Goal: Task Accomplishment & Management: Manage account settings

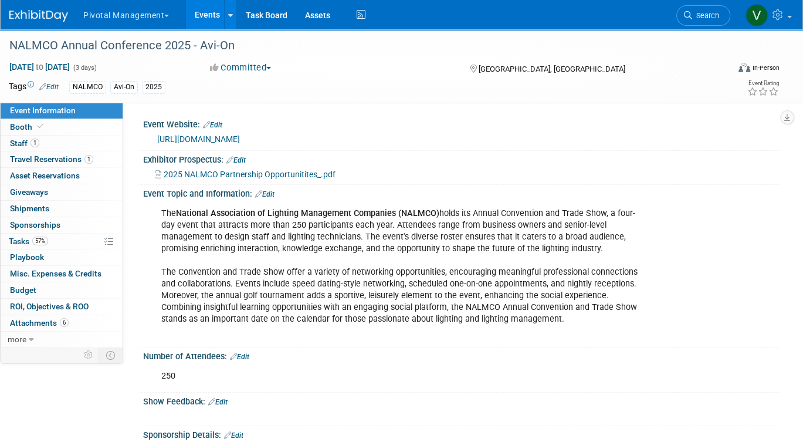
click at [203, 15] on link "Events" at bounding box center [207, 14] width 43 height 29
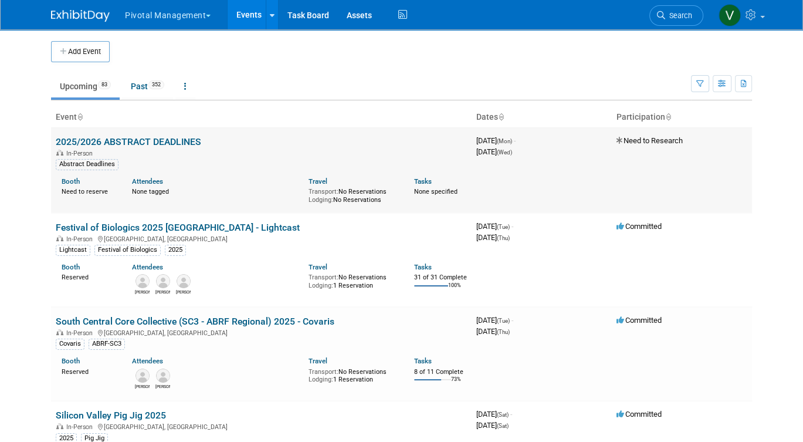
scroll to position [674, 0]
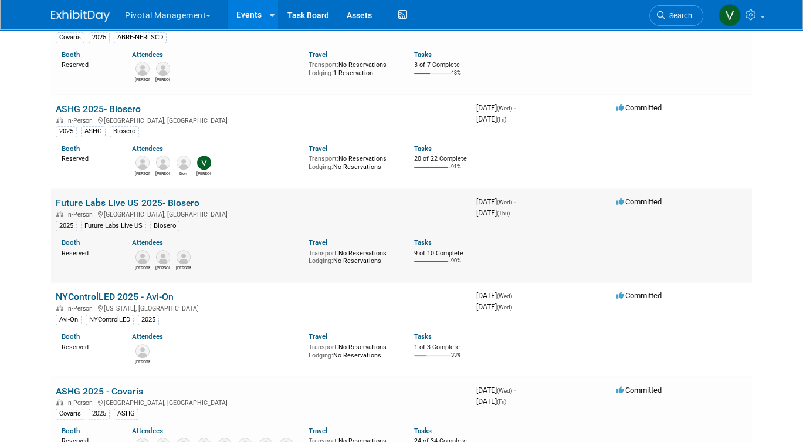
click at [154, 208] on link "Future Labs Live US 2025- Biosero" at bounding box center [128, 202] width 144 height 11
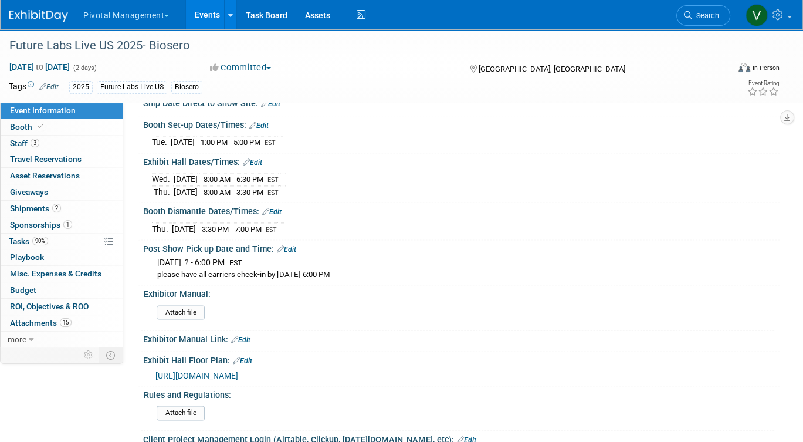
scroll to position [1368, 0]
click at [258, 159] on link "Edit" at bounding box center [252, 163] width 19 height 8
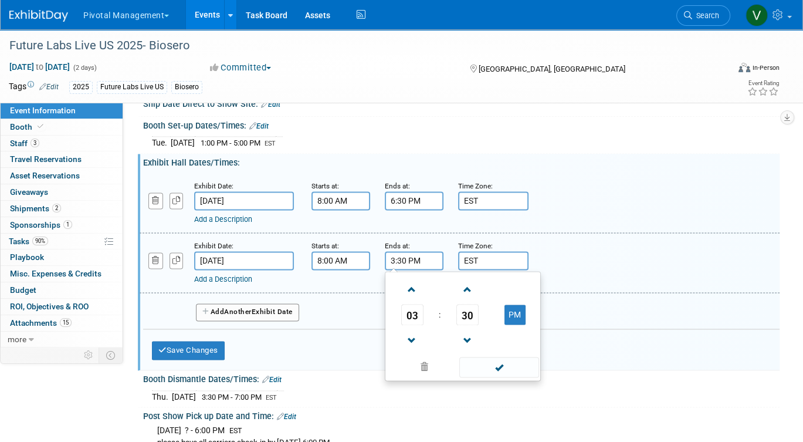
click at [404, 254] on input "3:30 PM" at bounding box center [414, 260] width 59 height 19
click at [472, 309] on span "30" at bounding box center [468, 314] width 22 height 21
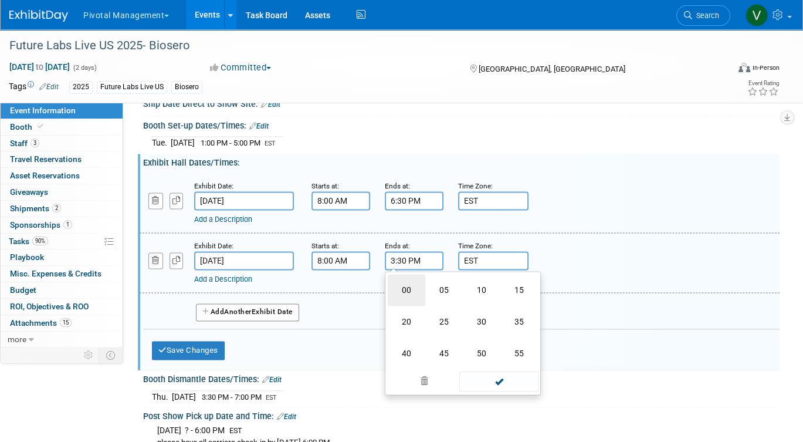
click at [408, 286] on td "00" at bounding box center [407, 290] width 38 height 32
type input "3:00 PM"
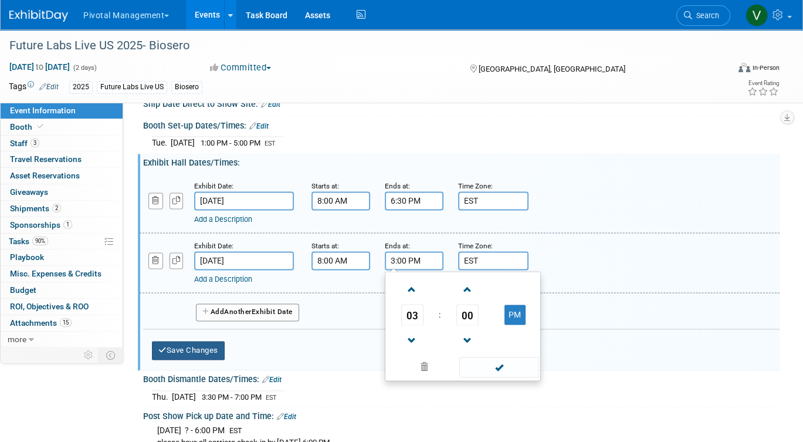
click at [173, 341] on button "Save Changes" at bounding box center [188, 350] width 73 height 19
